Goal: Complete application form

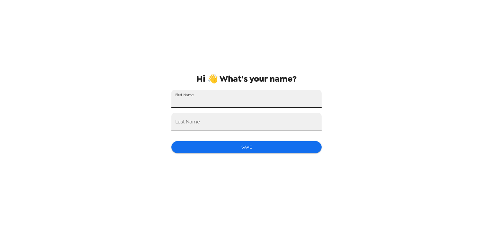
click at [283, 93] on input "First Name" at bounding box center [247, 99] width 150 height 18
type input "Mystery"
type input "[PERSON_NAME]"
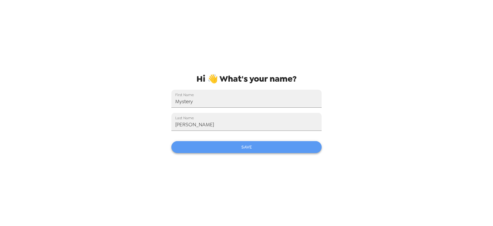
click at [242, 146] on button "Save" at bounding box center [247, 147] width 150 height 12
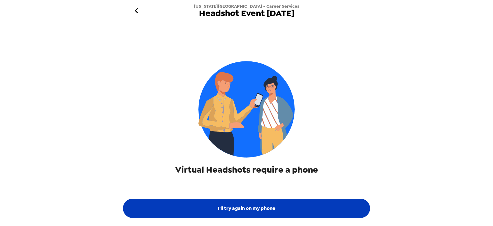
click at [311, 207] on button "I'll try again on my phone" at bounding box center [246, 208] width 247 height 19
